Goal: Task Accomplishment & Management: Manage account settings

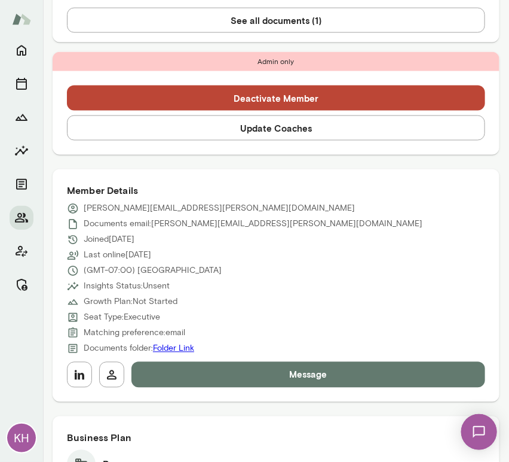
scroll to position [425, 0]
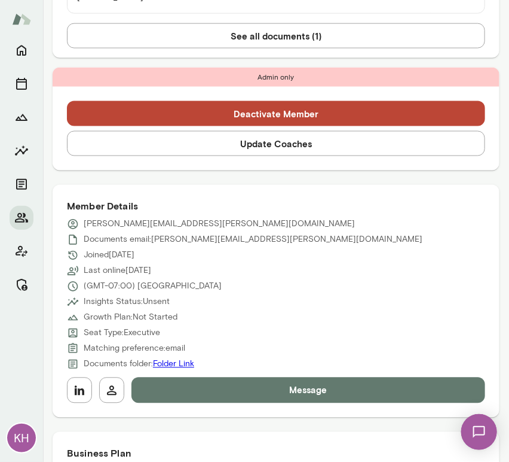
click at [219, 131] on button "Update Coaches" at bounding box center [276, 143] width 419 height 25
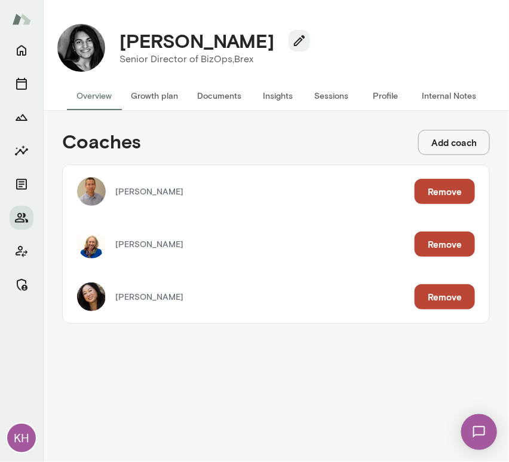
click at [449, 178] on div "Kevin Au Remove" at bounding box center [276, 191] width 427 height 53
click at [449, 185] on button "Remove" at bounding box center [445, 191] width 60 height 25
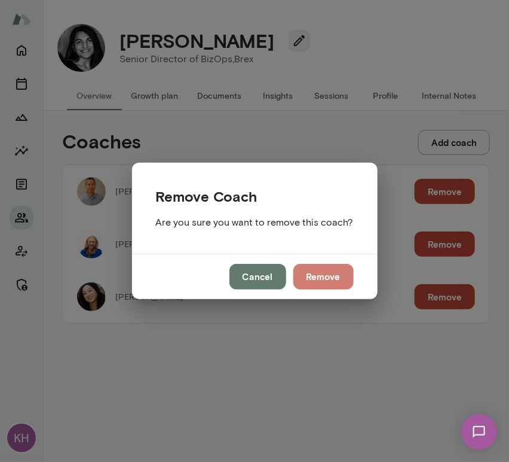
click at [328, 271] on button "Remove" at bounding box center [324, 276] width 60 height 25
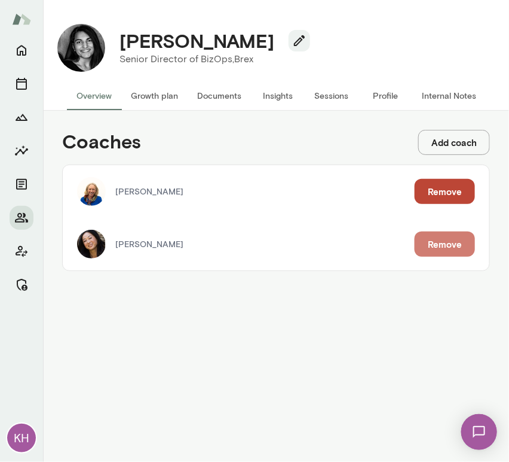
click at [439, 246] on button "Remove" at bounding box center [445, 243] width 60 height 25
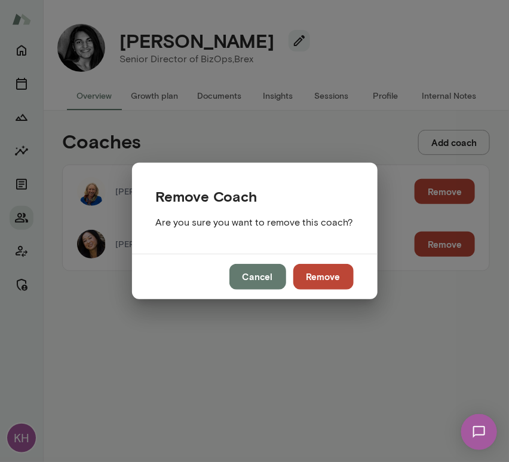
click at [336, 274] on button "Remove" at bounding box center [324, 276] width 60 height 25
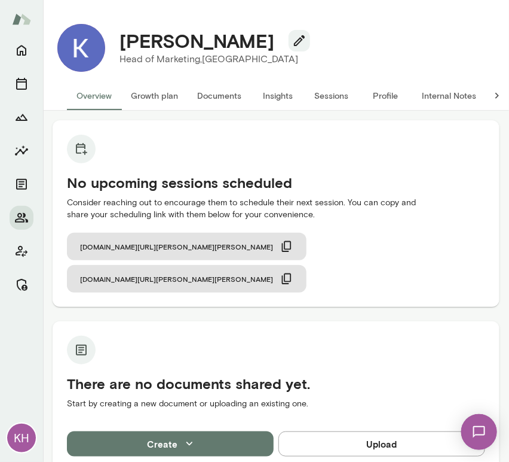
click at [324, 97] on button "Sessions" at bounding box center [332, 95] width 54 height 29
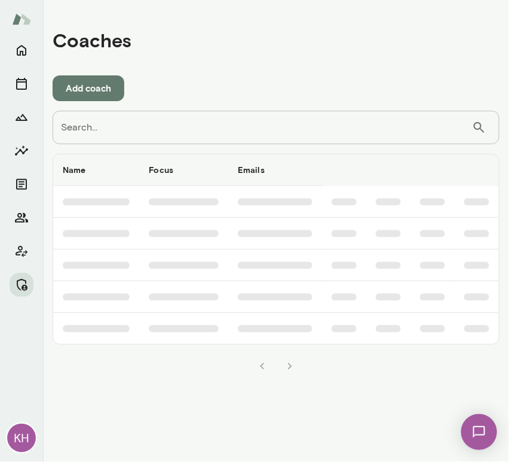
click at [172, 133] on input "Search..." at bounding box center [263, 127] width 420 height 33
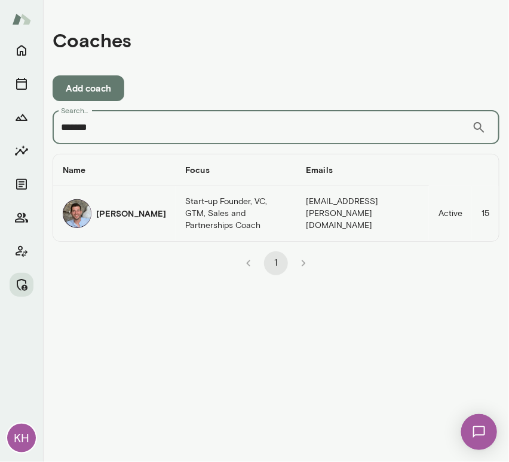
type input "*******"
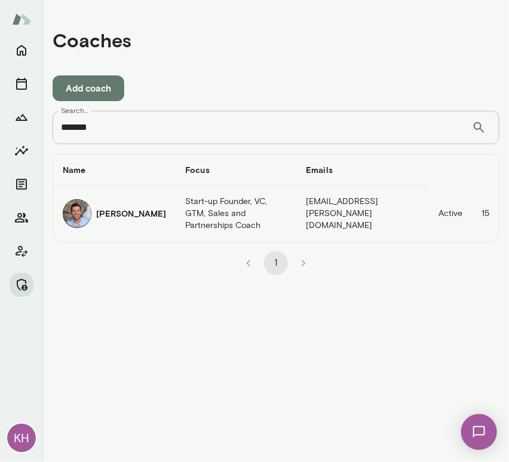
click at [109, 213] on h6 "[PERSON_NAME]" at bounding box center [131, 213] width 70 height 12
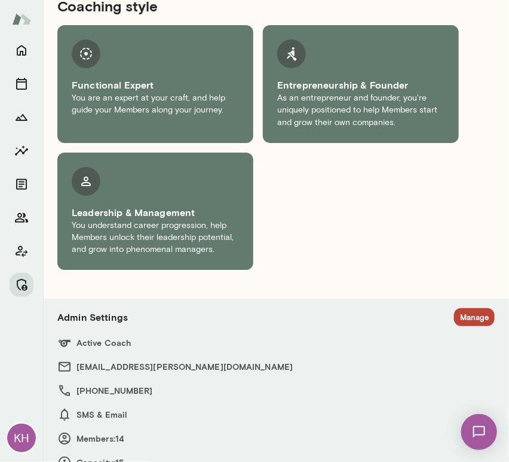
scroll to position [995, 0]
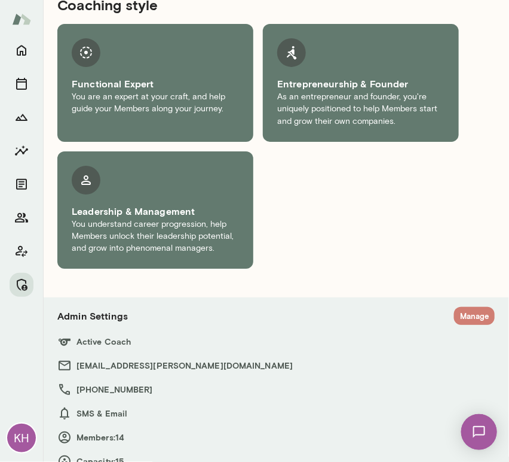
click at [462, 307] on button "Manage" at bounding box center [474, 316] width 41 height 19
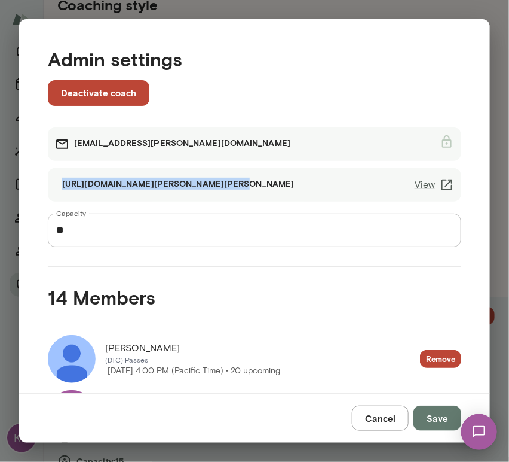
drag, startPoint x: 191, startPoint y: 183, endPoint x: 203, endPoint y: 184, distance: 12.0
click at [203, 184] on div "[URL][DOMAIN_NAME][PERSON_NAME][PERSON_NAME] View" at bounding box center [255, 184] width 414 height 33
copy div "[URL][DOMAIN_NAME][PERSON_NAME][PERSON_NAME]"
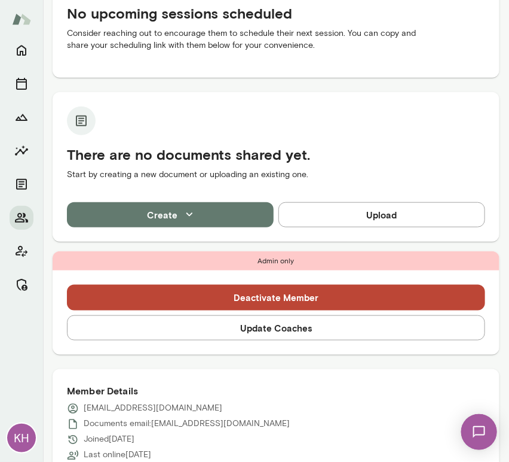
scroll to position [182, 0]
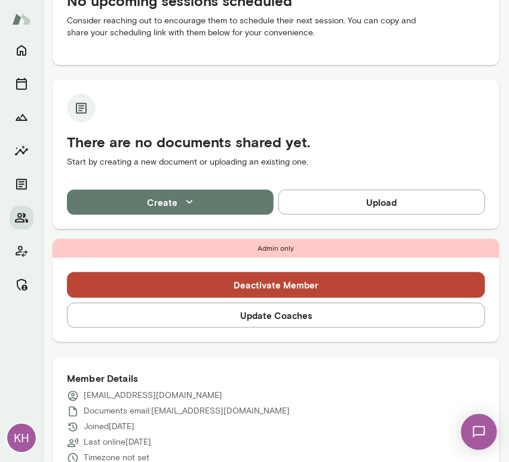
click at [256, 316] on button "Update Coaches" at bounding box center [276, 315] width 419 height 25
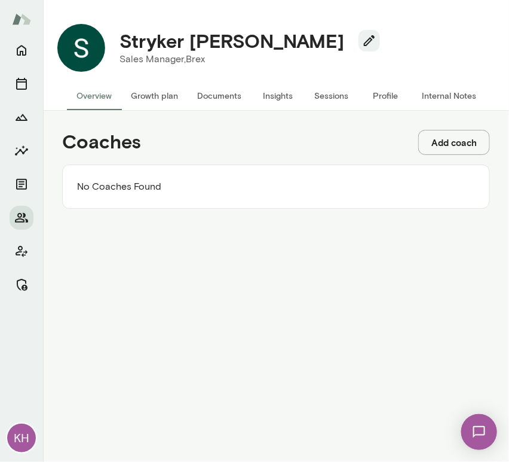
click at [449, 148] on button "Add coach" at bounding box center [455, 142] width 72 height 25
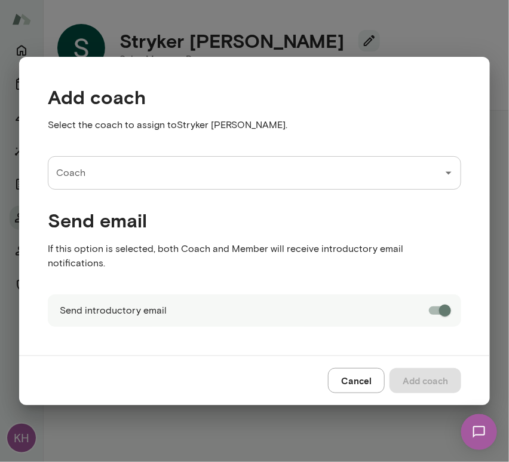
click at [450, 137] on div "Add coach Select the coach to assign to Stryker Mott ." at bounding box center [245, 101] width 433 height 71
click at [169, 184] on input "Coach" at bounding box center [245, 172] width 385 height 23
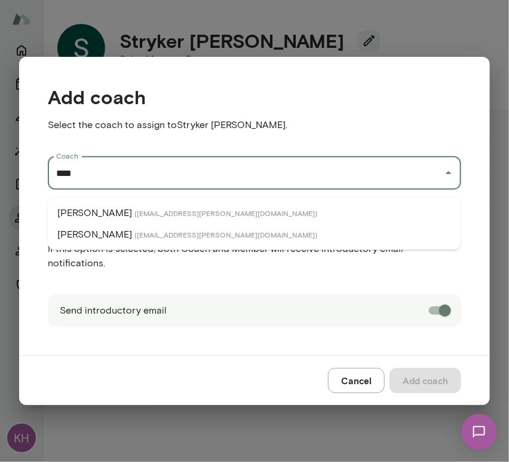
click at [144, 213] on span "( leahbeltz@mento.co )" at bounding box center [226, 213] width 183 height 10
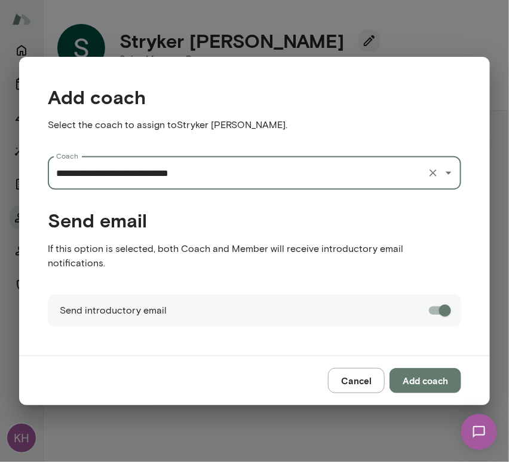
type input "**********"
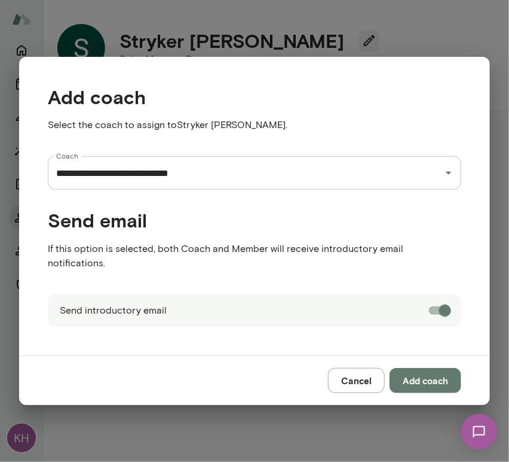
click at [441, 378] on button "Add coach" at bounding box center [426, 380] width 72 height 25
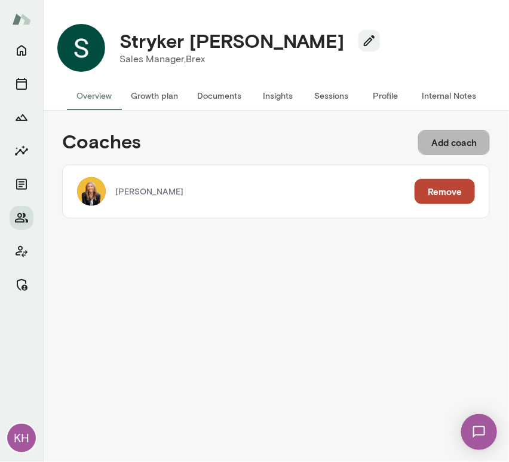
click at [442, 135] on button "Add coach" at bounding box center [455, 142] width 72 height 25
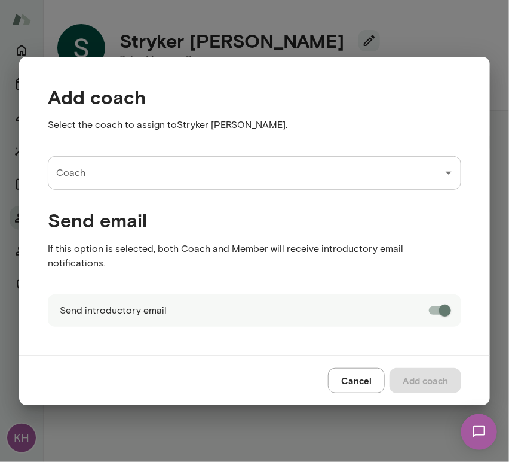
click at [124, 184] on input "Coach" at bounding box center [245, 172] width 385 height 23
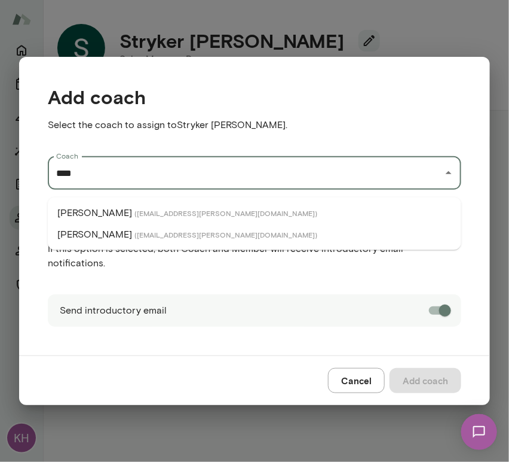
click at [135, 214] on span "( adamgriffin@mento.co )" at bounding box center [226, 213] width 183 height 10
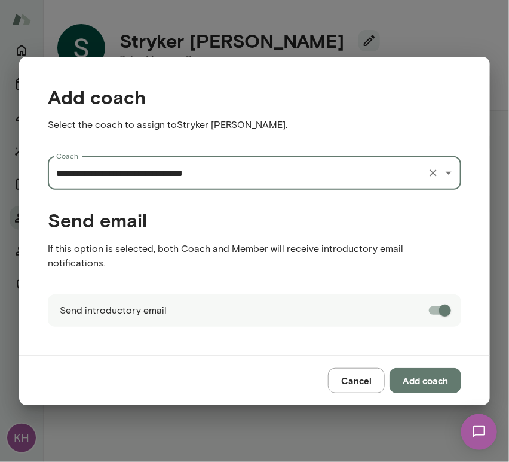
type input "**********"
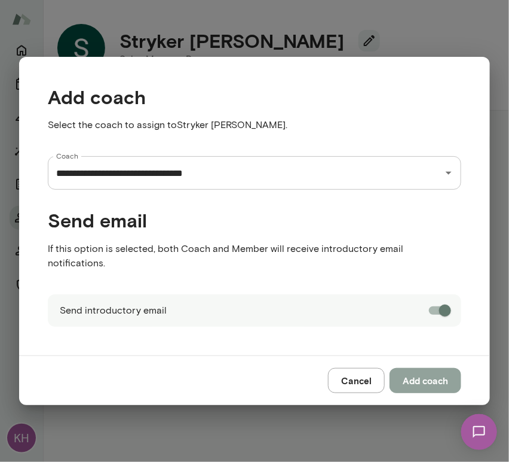
click at [434, 380] on button "Add coach" at bounding box center [426, 380] width 72 height 25
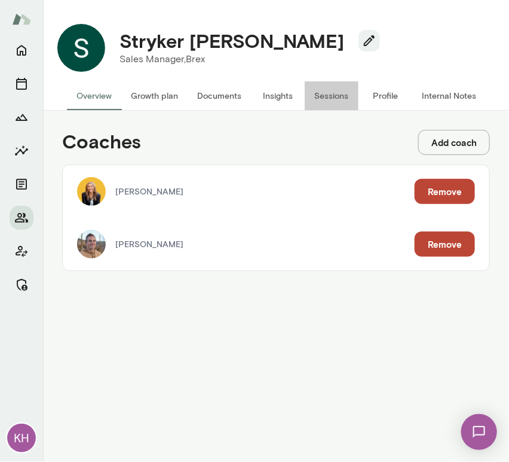
click at [337, 104] on button "Sessions" at bounding box center [332, 95] width 54 height 29
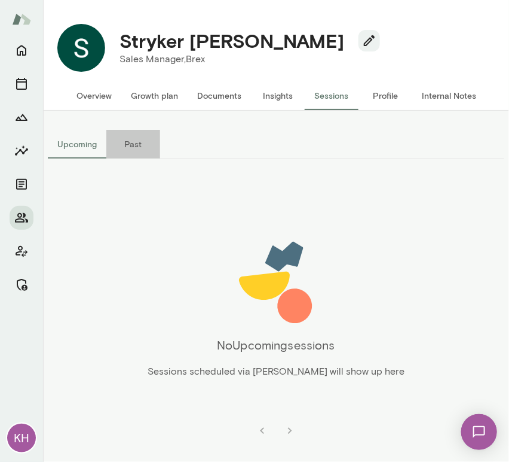
click at [124, 137] on button "Past" at bounding box center [133, 144] width 54 height 29
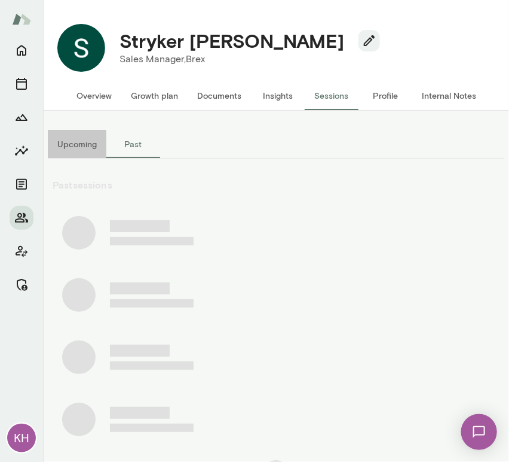
click at [85, 139] on button "Upcoming" at bounding box center [77, 144] width 59 height 29
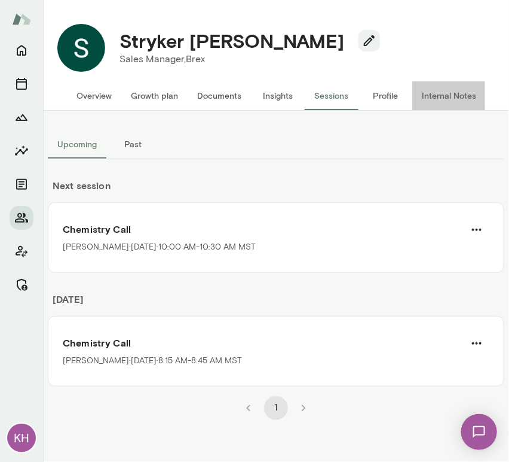
click at [443, 88] on button "Internal Notes" at bounding box center [450, 95] width 74 height 29
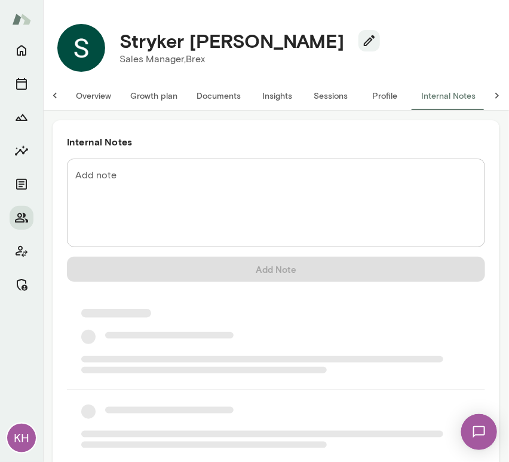
click at [219, 163] on div "* Add note" at bounding box center [276, 202] width 419 height 88
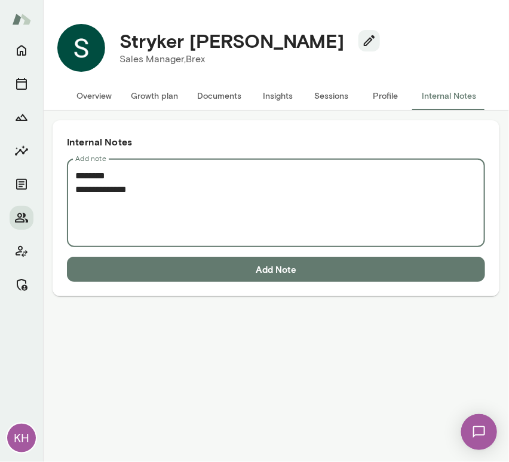
paste textarea "**********"
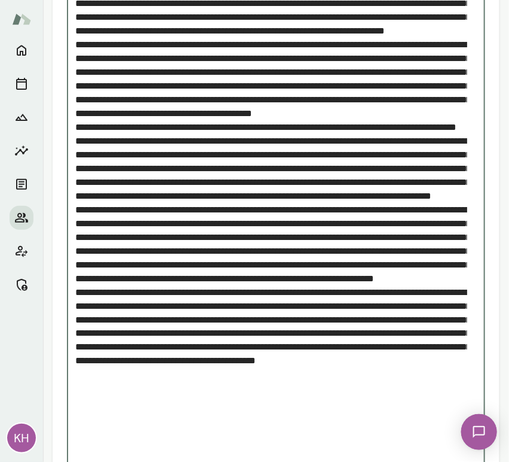
scroll to position [311, 0]
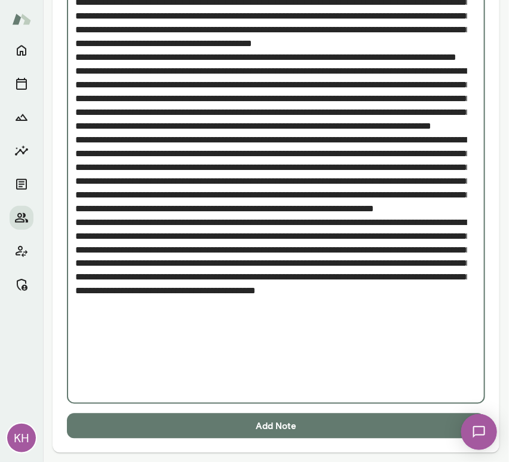
type textarea "**********"
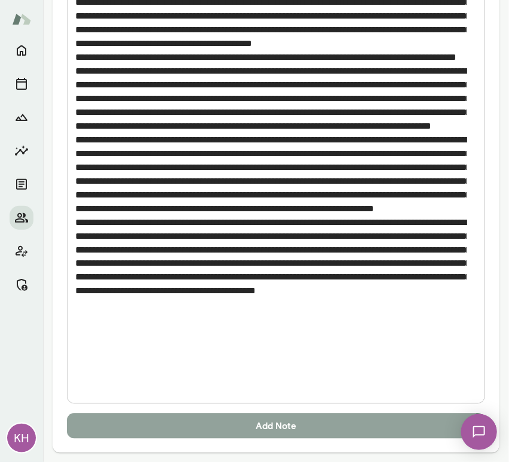
click at [239, 423] on button "Add Note" at bounding box center [276, 425] width 419 height 25
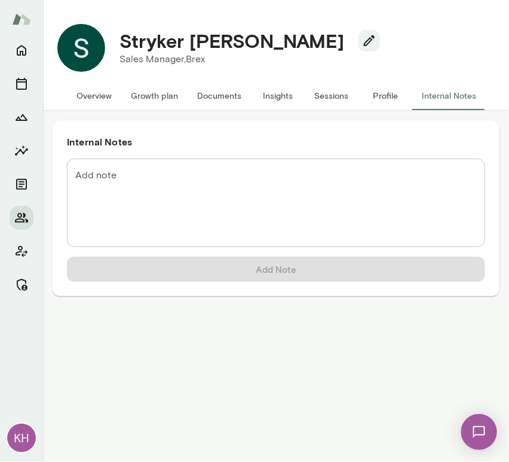
scroll to position [0, 0]
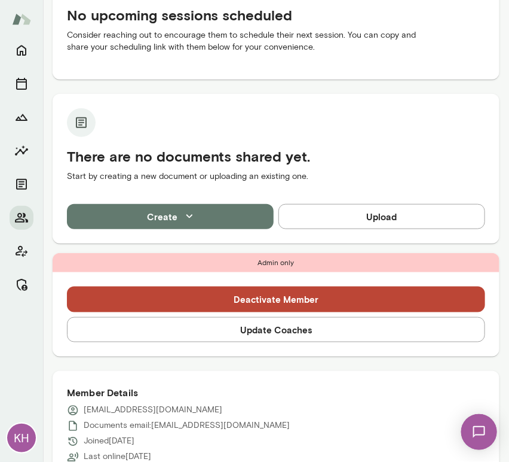
scroll to position [169, 0]
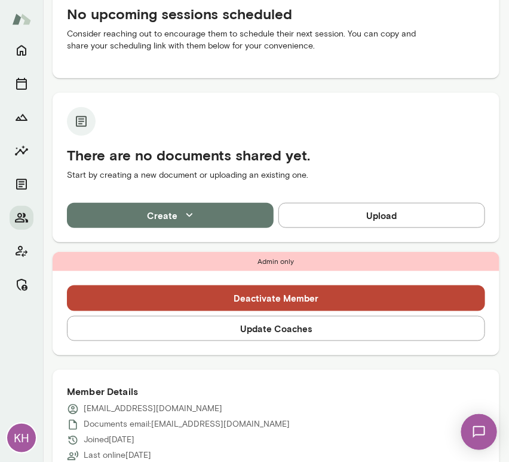
click at [196, 338] on button "Update Coaches" at bounding box center [276, 328] width 419 height 25
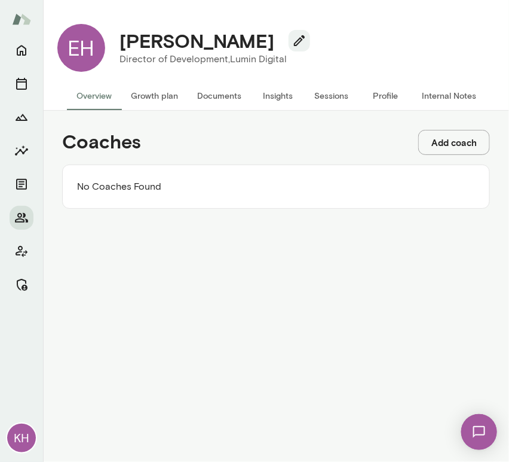
click at [455, 142] on button "Add coach" at bounding box center [455, 142] width 72 height 25
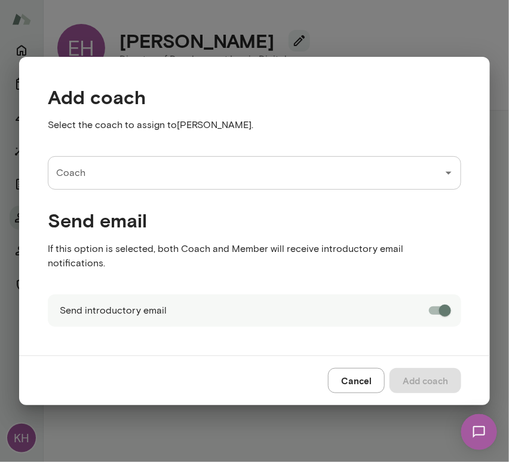
click at [216, 181] on input "Coach" at bounding box center [245, 172] width 385 height 23
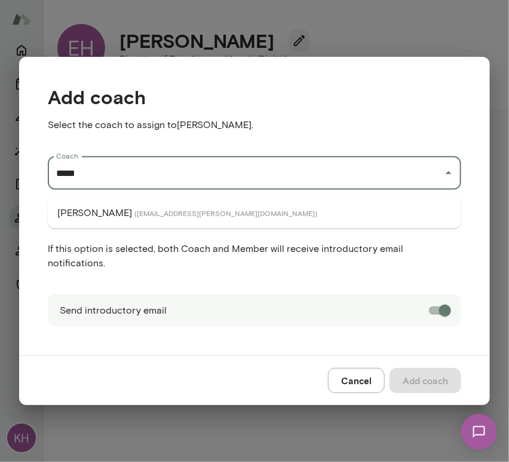
click at [218, 213] on li "Nancy Alsip ( nancyalsip@mento.co )" at bounding box center [255, 213] width 414 height 22
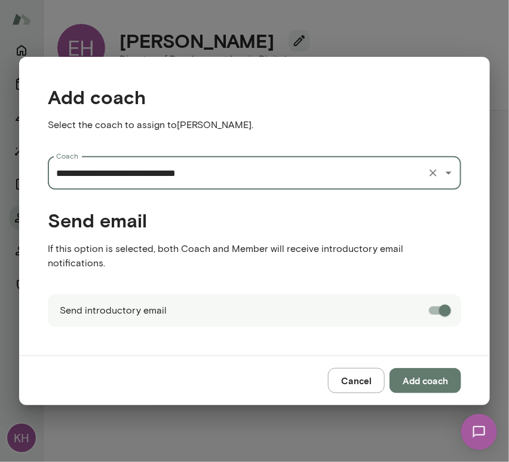
type input "**********"
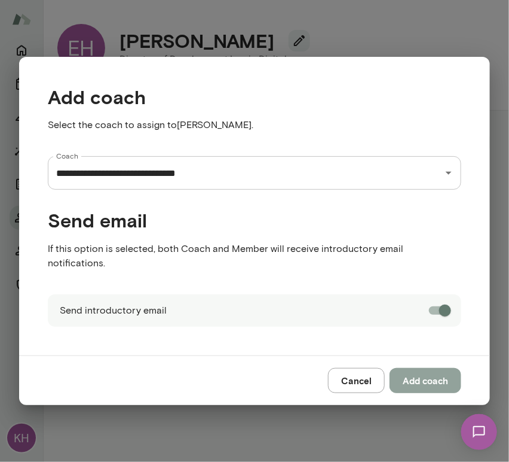
click at [426, 369] on button "Add coach" at bounding box center [426, 380] width 72 height 25
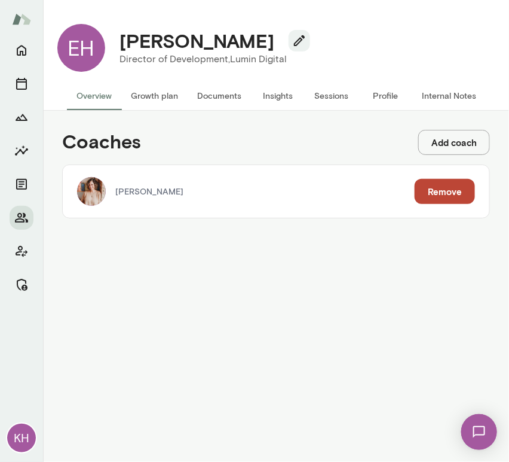
click at [439, 144] on button "Add coach" at bounding box center [455, 142] width 72 height 25
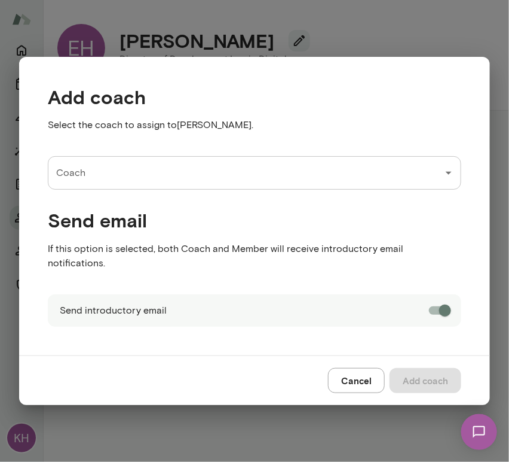
click at [203, 190] on div "Coach" at bounding box center [255, 172] width 414 height 33
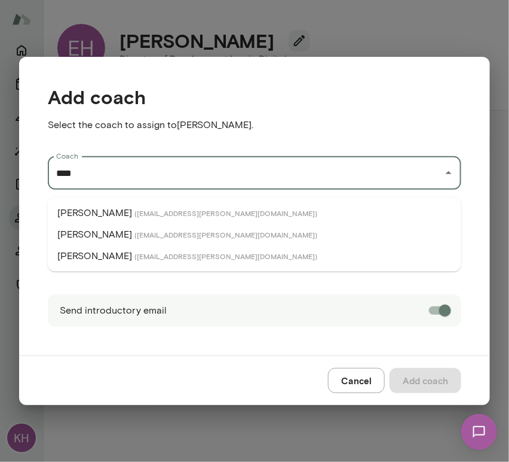
click at [143, 252] on span "( ryantang@mento.co )" at bounding box center [226, 256] width 183 height 10
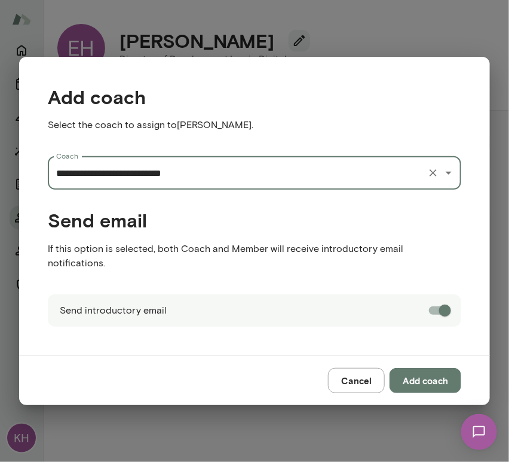
type input "**********"
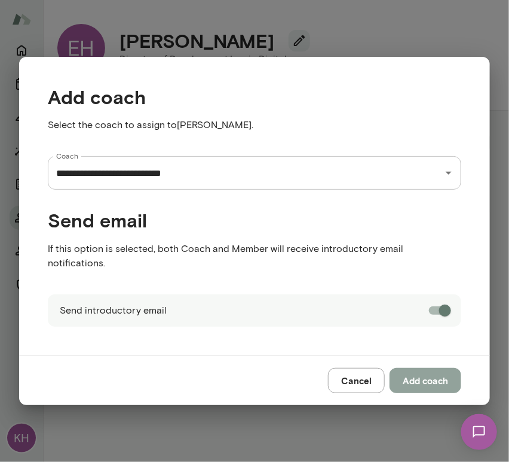
click at [434, 373] on button "Add coach" at bounding box center [426, 380] width 72 height 25
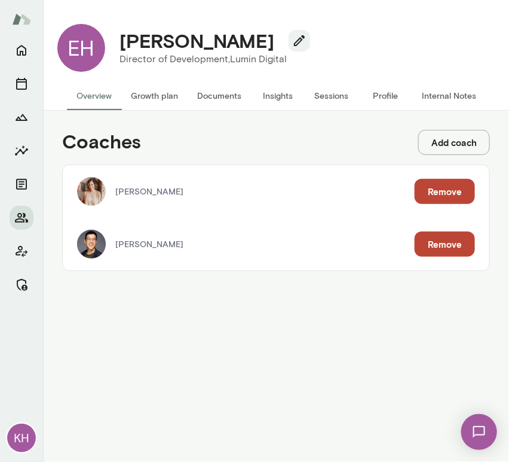
click at [439, 90] on button "Internal Notes" at bounding box center [450, 95] width 74 height 29
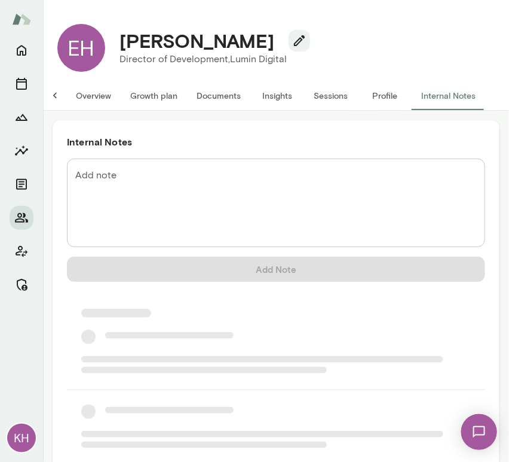
scroll to position [0, 10]
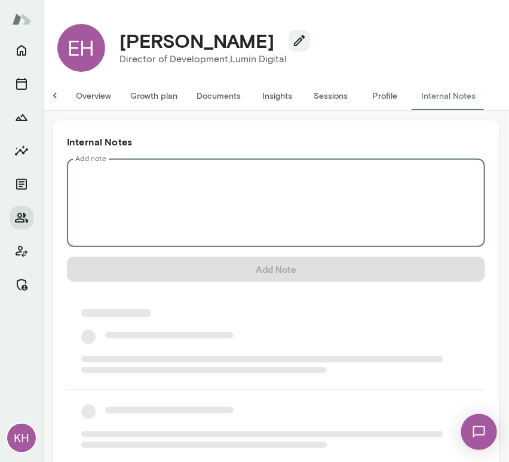
click at [172, 190] on textarea "Add note" at bounding box center [276, 203] width 402 height 69
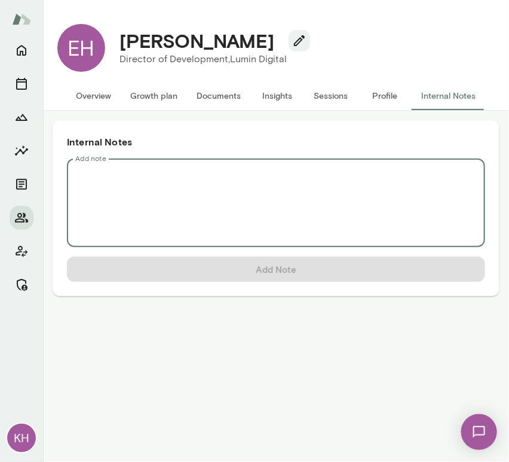
scroll to position [0, 0]
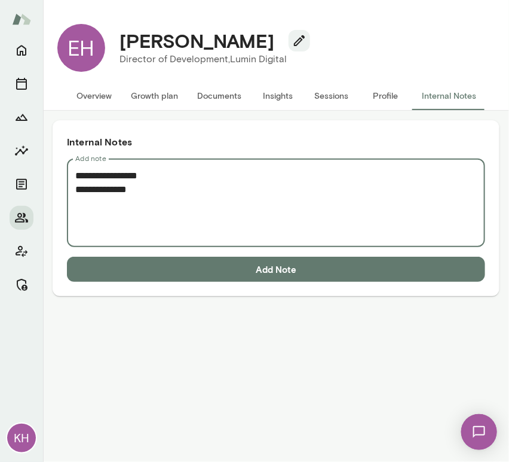
paste textarea "**********"
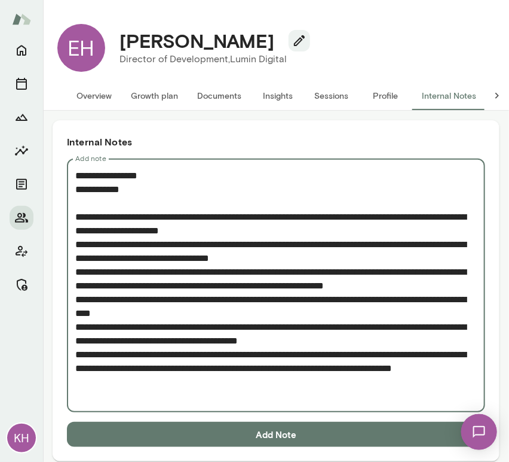
type textarea "**********"
click at [187, 433] on button "Add Note" at bounding box center [276, 434] width 419 height 25
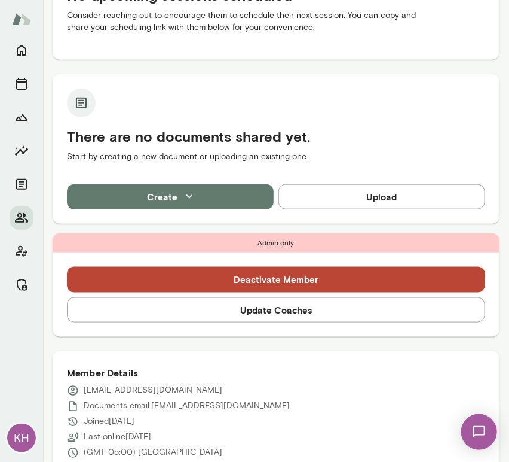
scroll to position [188, 0]
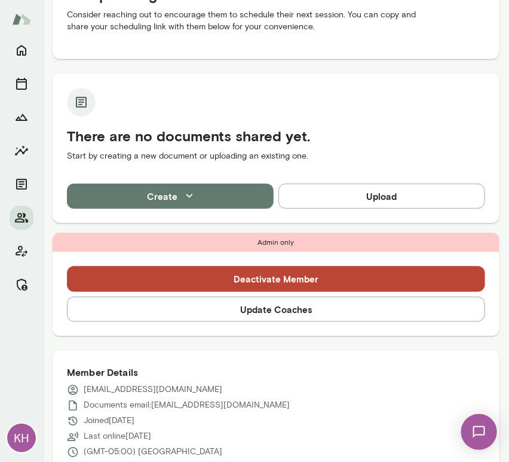
click at [201, 319] on button "Update Coaches" at bounding box center [276, 309] width 419 height 25
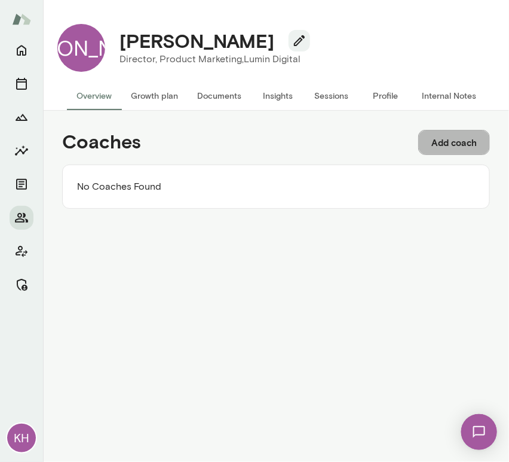
click at [432, 145] on button "Add coach" at bounding box center [455, 142] width 72 height 25
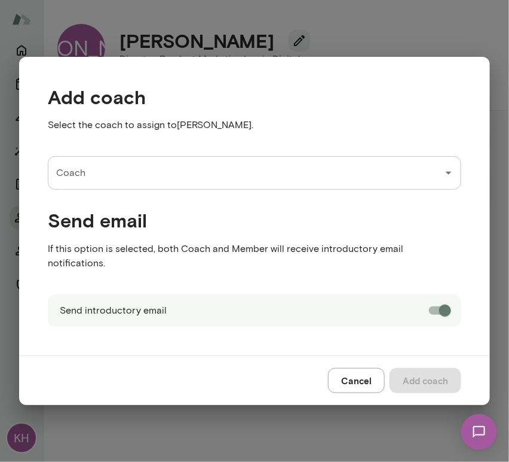
click at [177, 184] on input "Coach" at bounding box center [245, 172] width 385 height 23
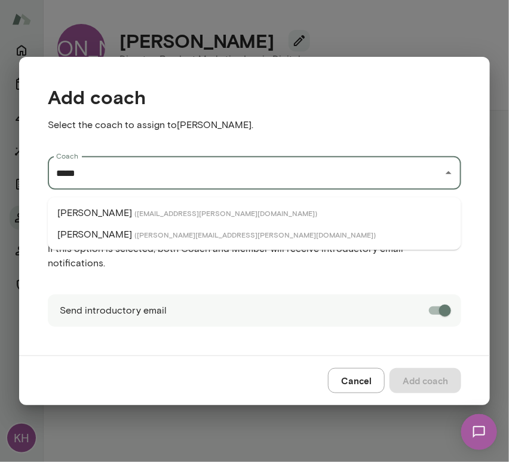
click at [135, 213] on span "( [EMAIL_ADDRESS][PERSON_NAME][DOMAIN_NAME] )" at bounding box center [226, 213] width 183 height 10
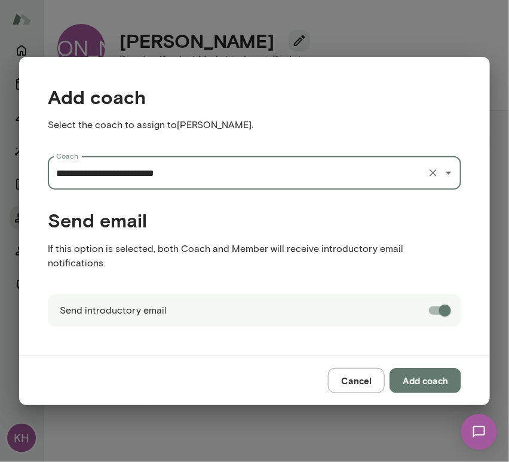
type input "**********"
click at [410, 371] on button "Add coach" at bounding box center [426, 380] width 72 height 25
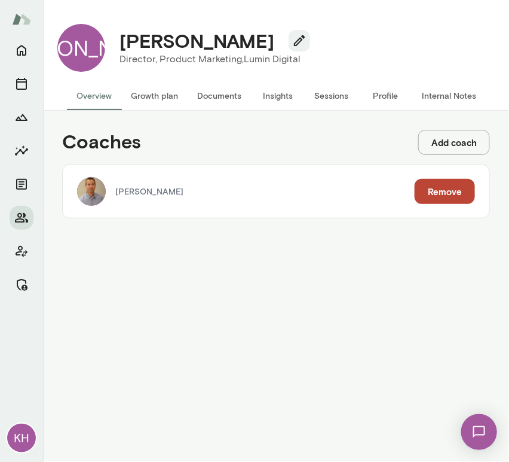
click at [442, 145] on button "Add coach" at bounding box center [455, 142] width 72 height 25
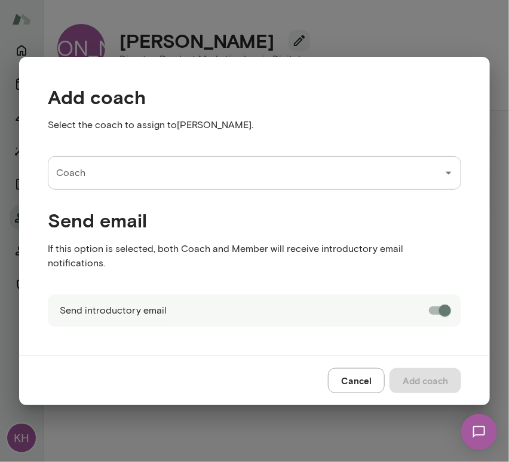
click at [220, 200] on div "Send email If this option is selected, both Coach and Member will receive intro…" at bounding box center [245, 232] width 433 height 85
click at [190, 184] on input "Coach" at bounding box center [245, 172] width 385 height 23
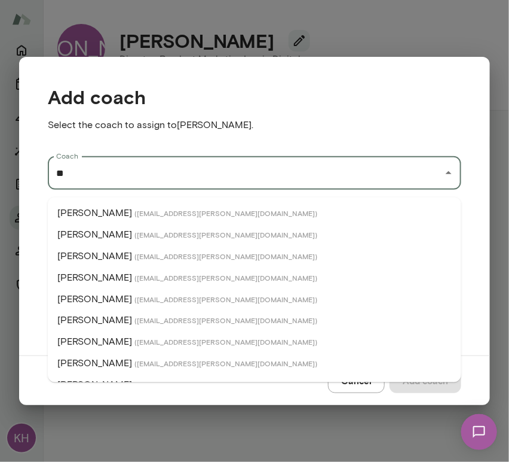
type input "**"
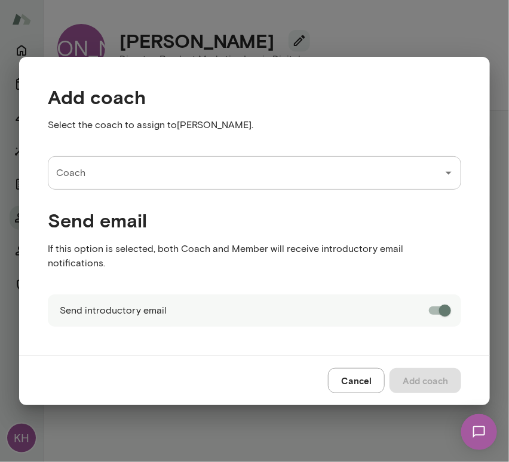
click at [114, 184] on input "Coach" at bounding box center [245, 172] width 385 height 23
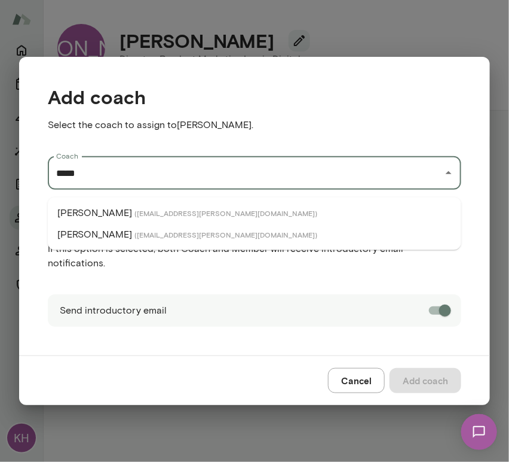
click at [135, 213] on span "( christinaknoll@mento.co )" at bounding box center [226, 213] width 183 height 10
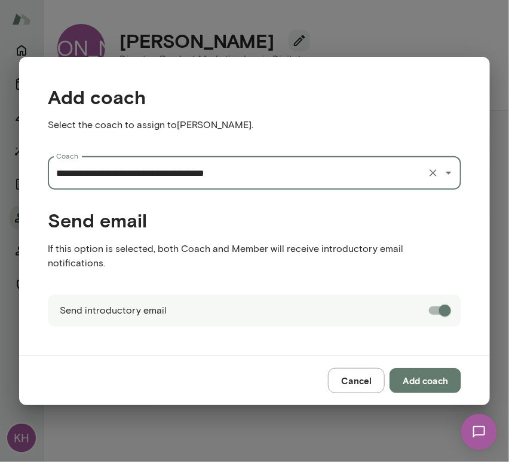
type input "**********"
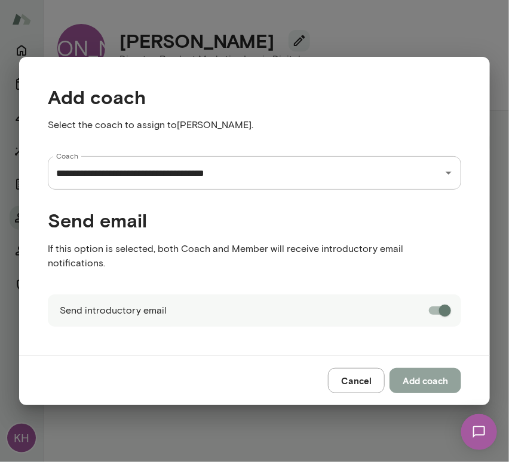
click at [428, 368] on button "Add coach" at bounding box center [426, 380] width 72 height 25
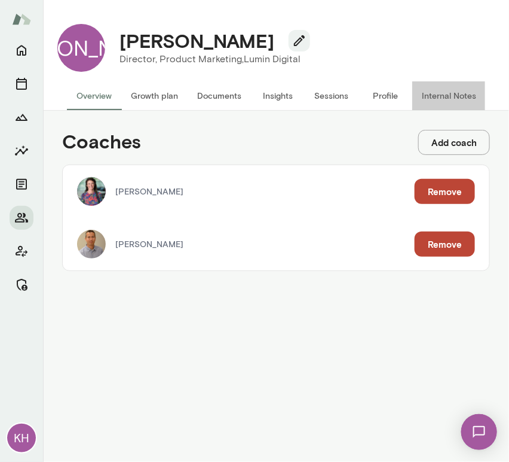
click at [441, 93] on button "Internal Notes" at bounding box center [450, 95] width 74 height 29
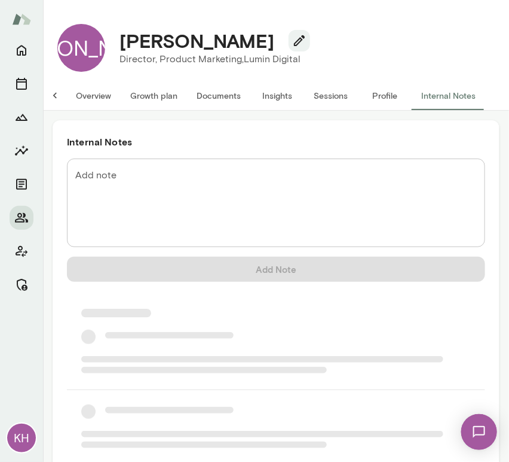
scroll to position [0, 10]
click at [138, 187] on textarea "Add note" at bounding box center [276, 203] width 402 height 69
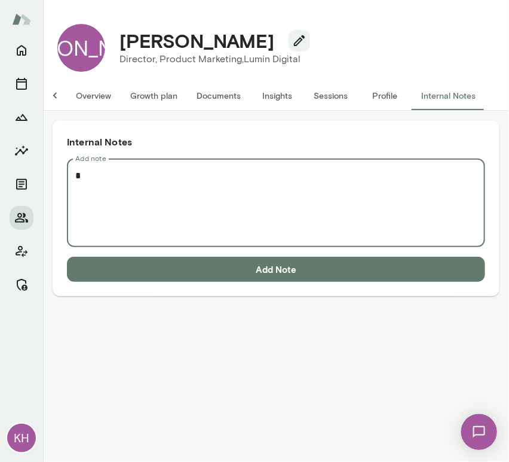
scroll to position [0, 0]
paste textarea "**********"
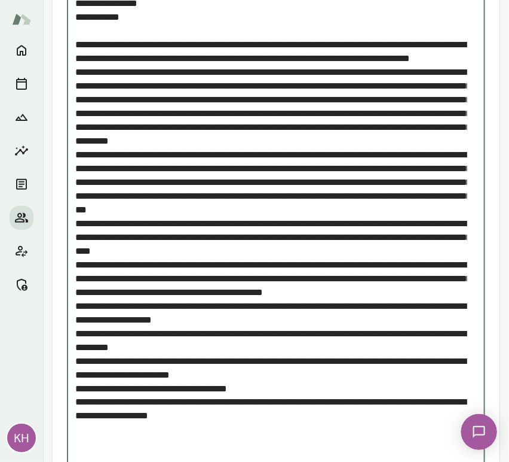
scroll to position [242, 0]
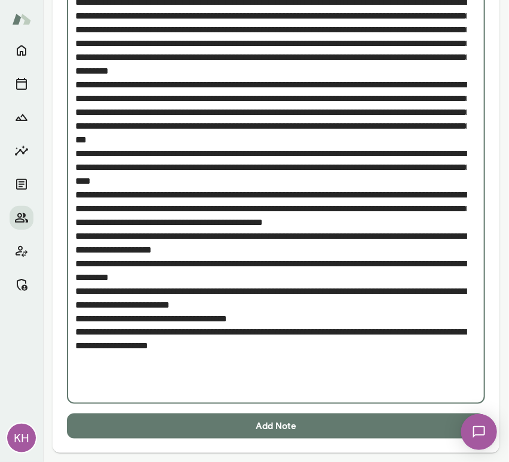
type textarea "**********"
click at [218, 413] on button "Add Note" at bounding box center [276, 425] width 419 height 25
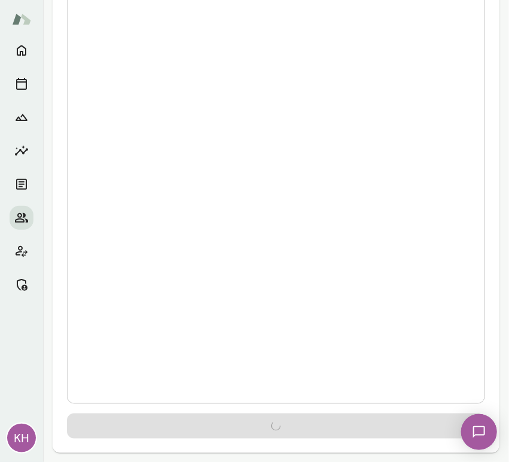
scroll to position [0, 0]
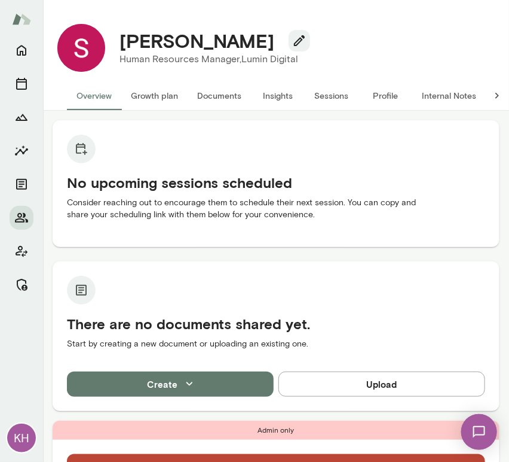
scroll to position [122, 0]
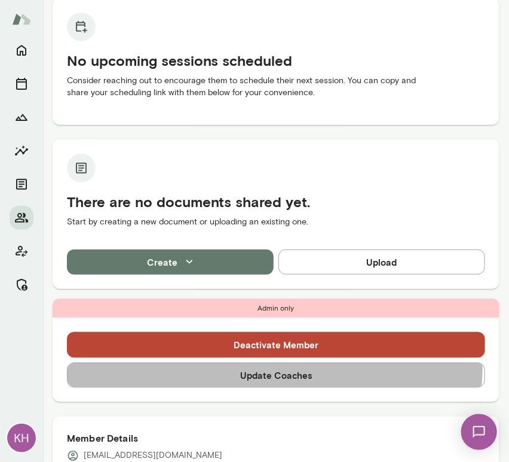
click at [274, 367] on button "Update Coaches" at bounding box center [276, 374] width 419 height 25
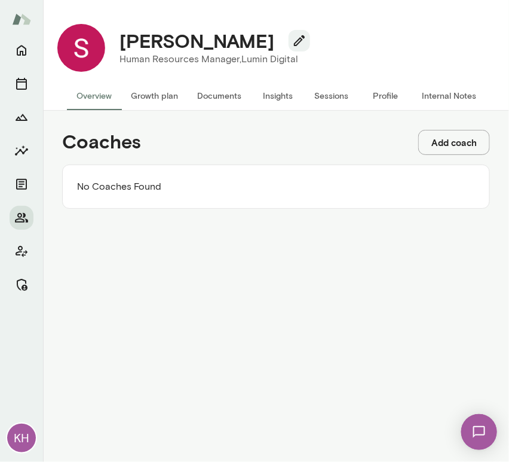
click at [447, 143] on button "Add coach" at bounding box center [455, 142] width 72 height 25
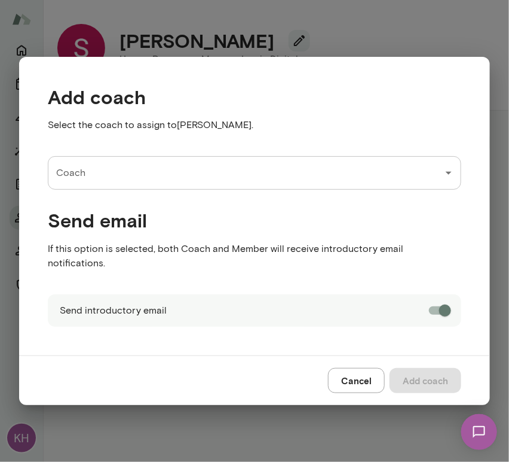
click at [117, 177] on input "Coach" at bounding box center [245, 172] width 385 height 23
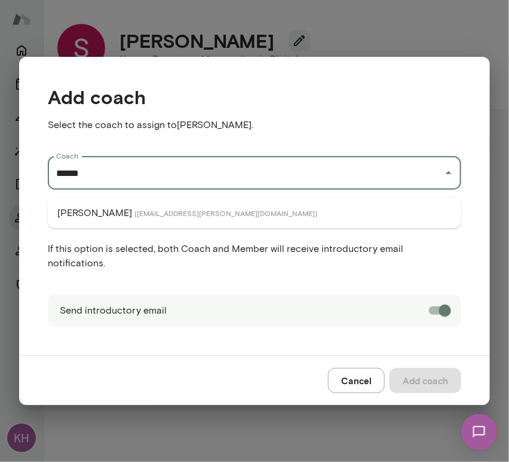
click at [135, 208] on span "( katrinabilella@mento.co )" at bounding box center [226, 213] width 183 height 10
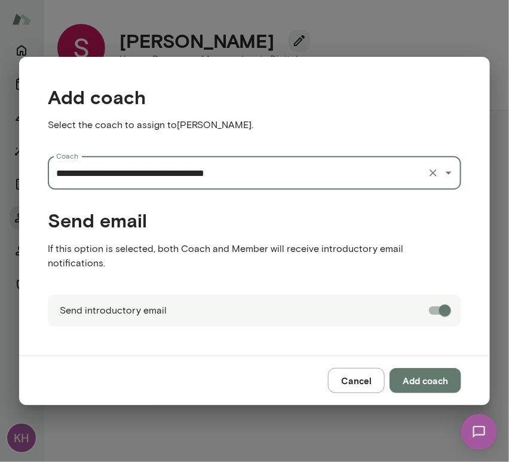
type input "**********"
click at [430, 372] on button "Add coach" at bounding box center [426, 380] width 72 height 25
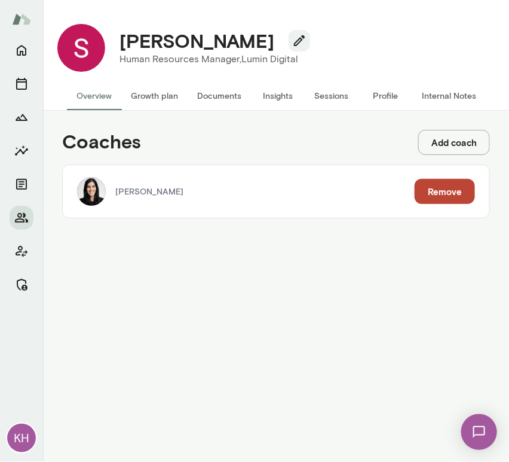
click at [454, 137] on button "Add coach" at bounding box center [455, 142] width 72 height 25
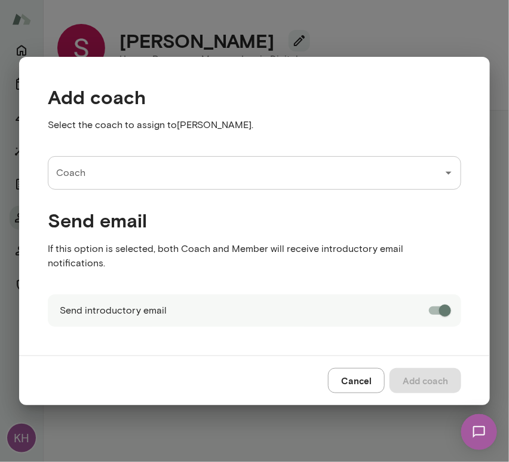
click at [197, 181] on input "Coach" at bounding box center [245, 172] width 385 height 23
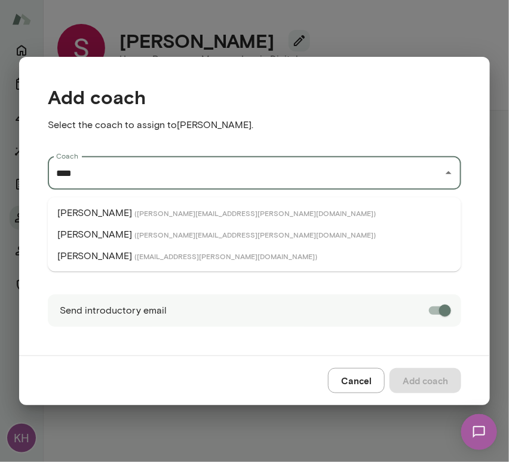
click at [143, 251] on span "( alexiskavazanjian@mento.co )" at bounding box center [226, 256] width 183 height 10
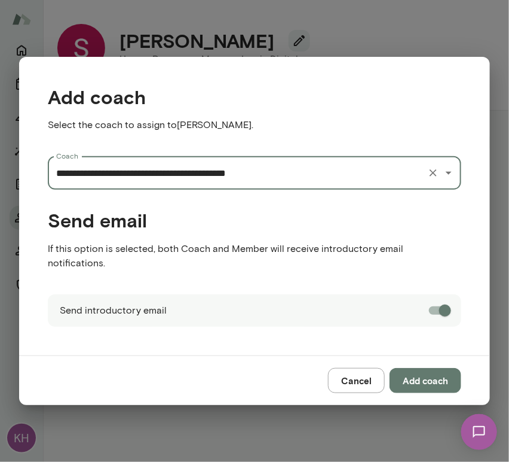
type input "**********"
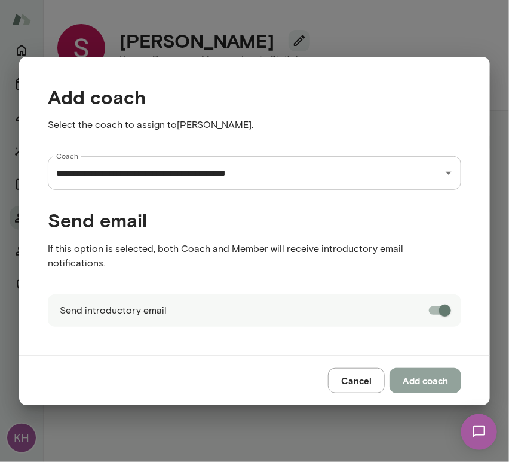
click at [419, 372] on button "Add coach" at bounding box center [426, 380] width 72 height 25
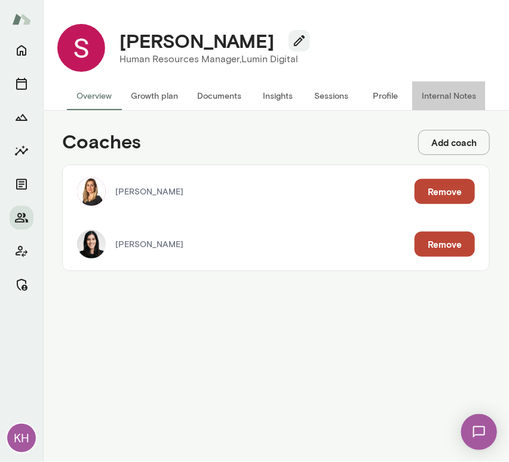
click at [445, 94] on button "Internal Notes" at bounding box center [450, 95] width 74 height 29
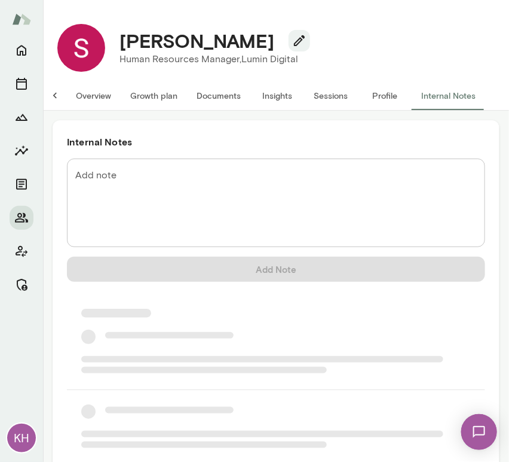
scroll to position [0, 10]
click at [157, 181] on textarea "Add note" at bounding box center [276, 203] width 402 height 69
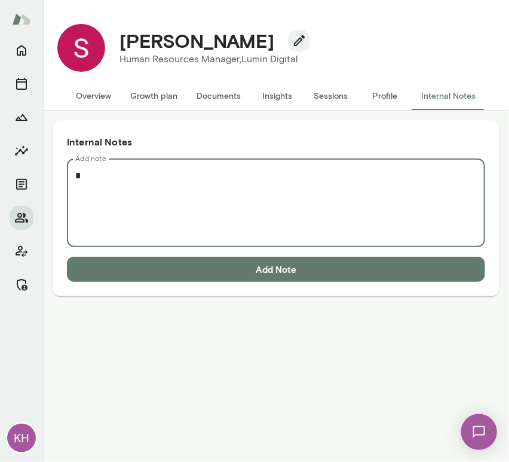
scroll to position [0, 0]
paste textarea "**********"
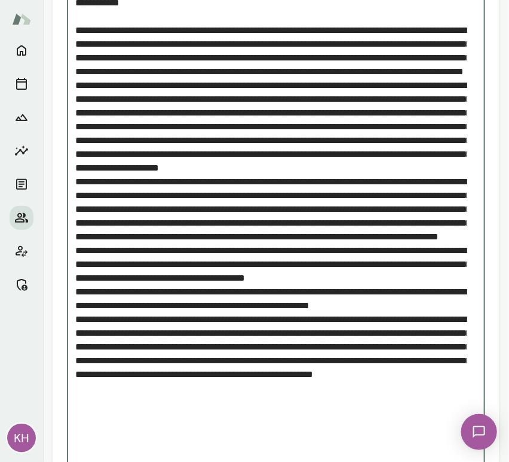
scroll to position [256, 0]
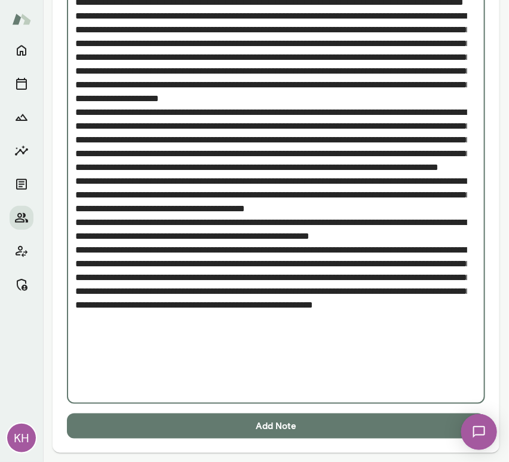
type textarea "**********"
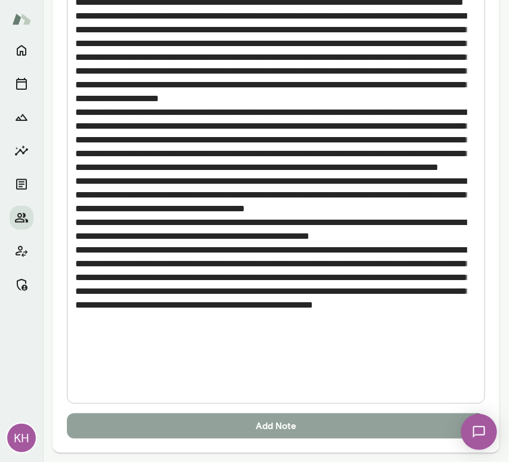
click at [215, 425] on button "Add Note" at bounding box center [276, 425] width 419 height 25
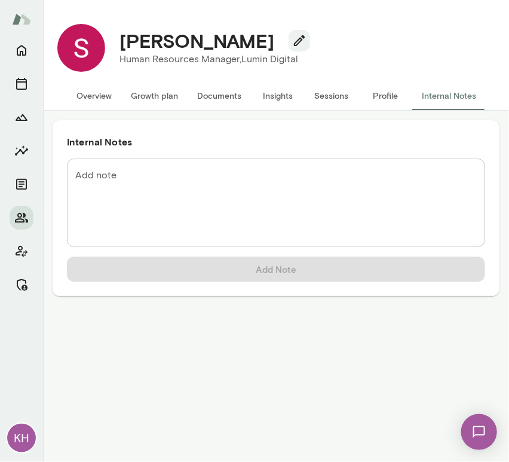
scroll to position [0, 0]
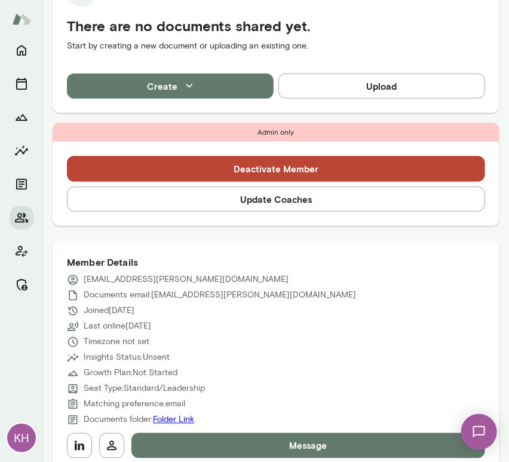
scroll to position [469, 0]
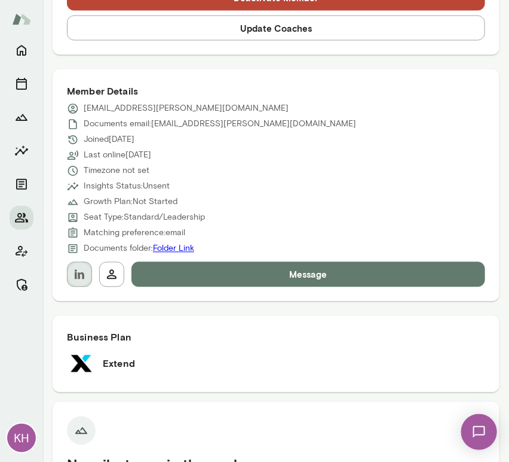
click at [81, 278] on icon "button" at bounding box center [79, 274] width 14 height 14
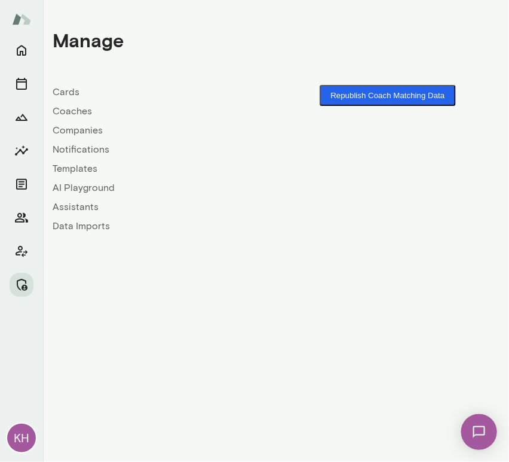
click at [346, 102] on button "Republish Coach Matching Data" at bounding box center [388, 95] width 136 height 21
